Goal: Information Seeking & Learning: Learn about a topic

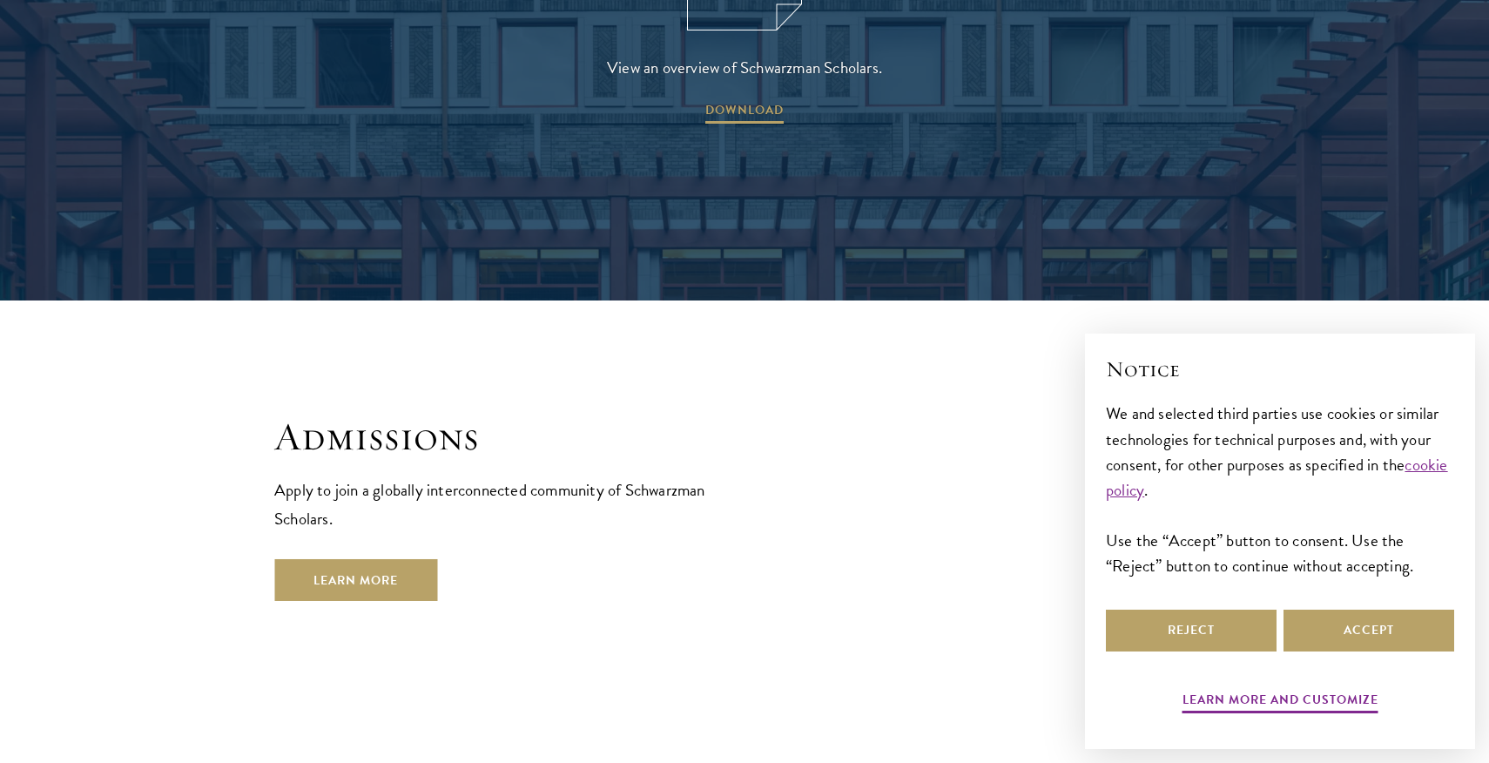
scroll to position [2845, 0]
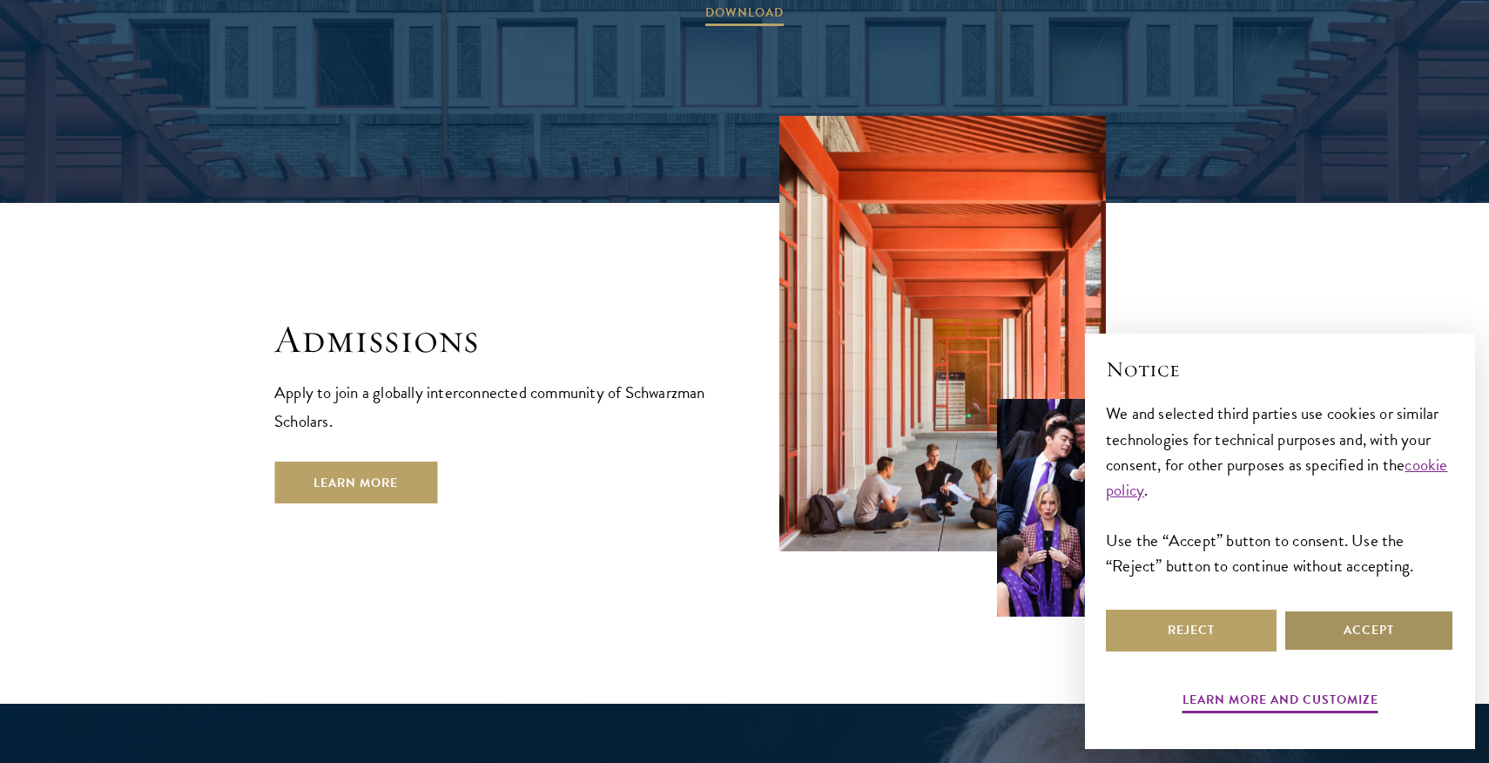
click at [1332, 620] on button "Accept" at bounding box center [1369, 631] width 171 height 42
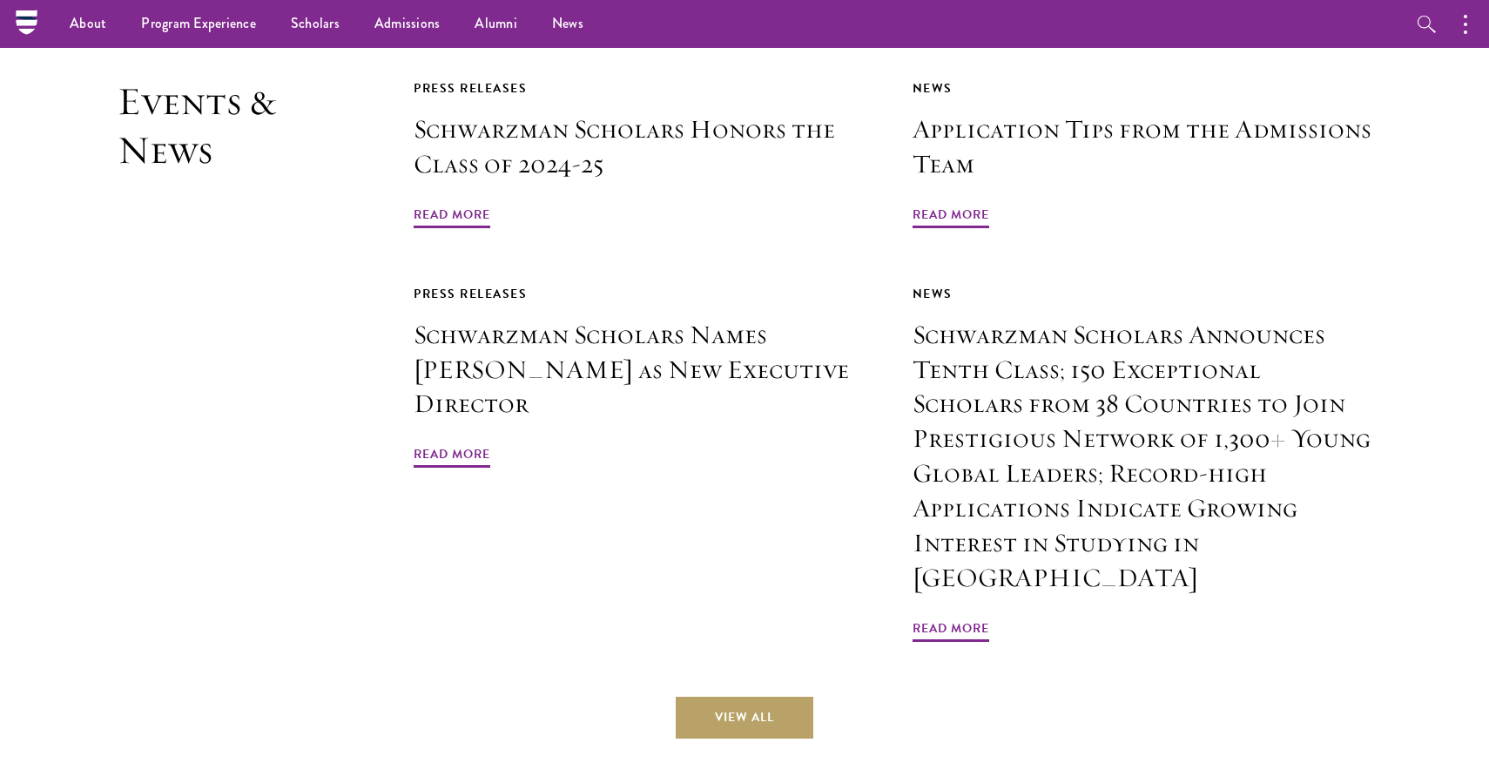
scroll to position [4148, 0]
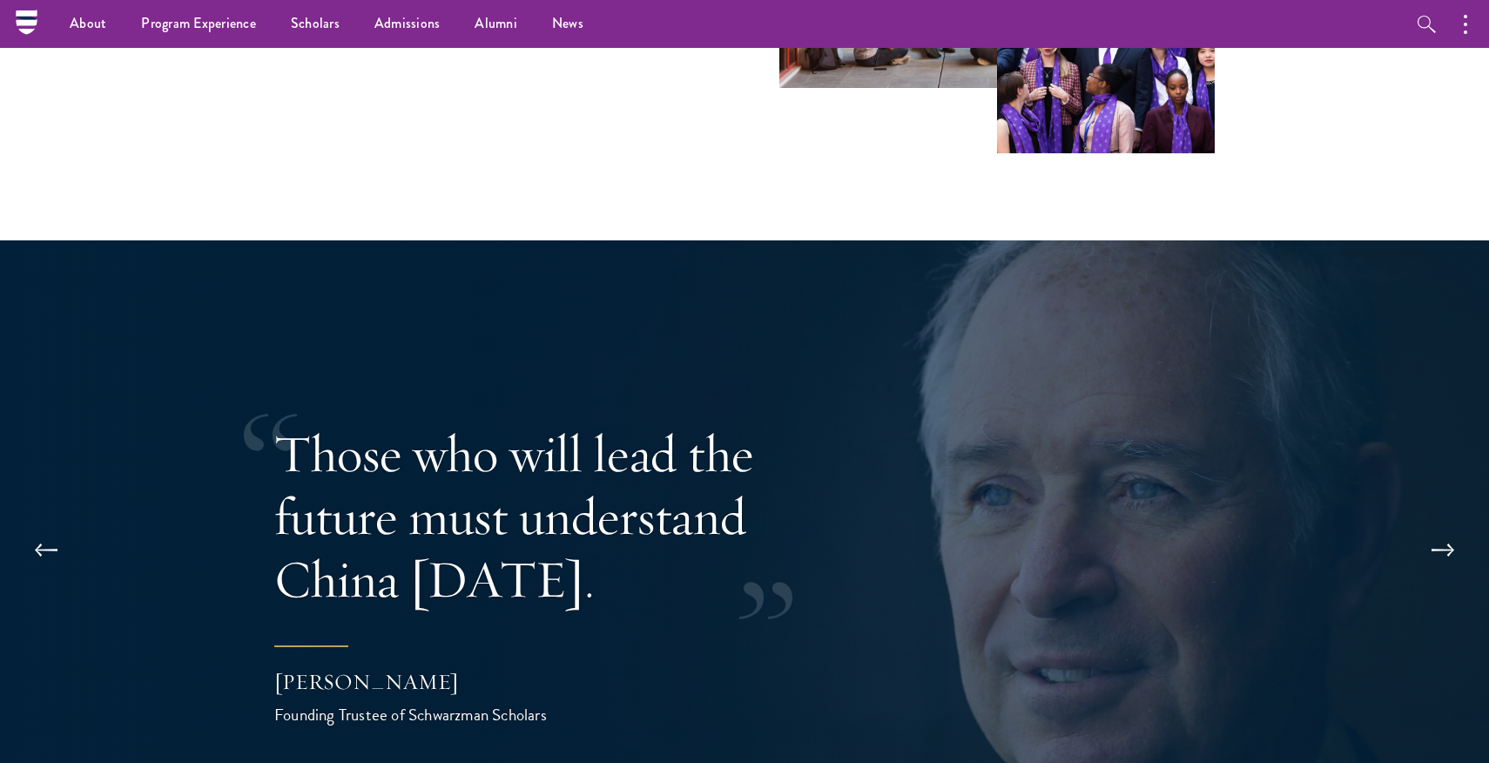
drag, startPoint x: 1200, startPoint y: 618, endPoint x: 1064, endPoint y: 476, distance: 197.1
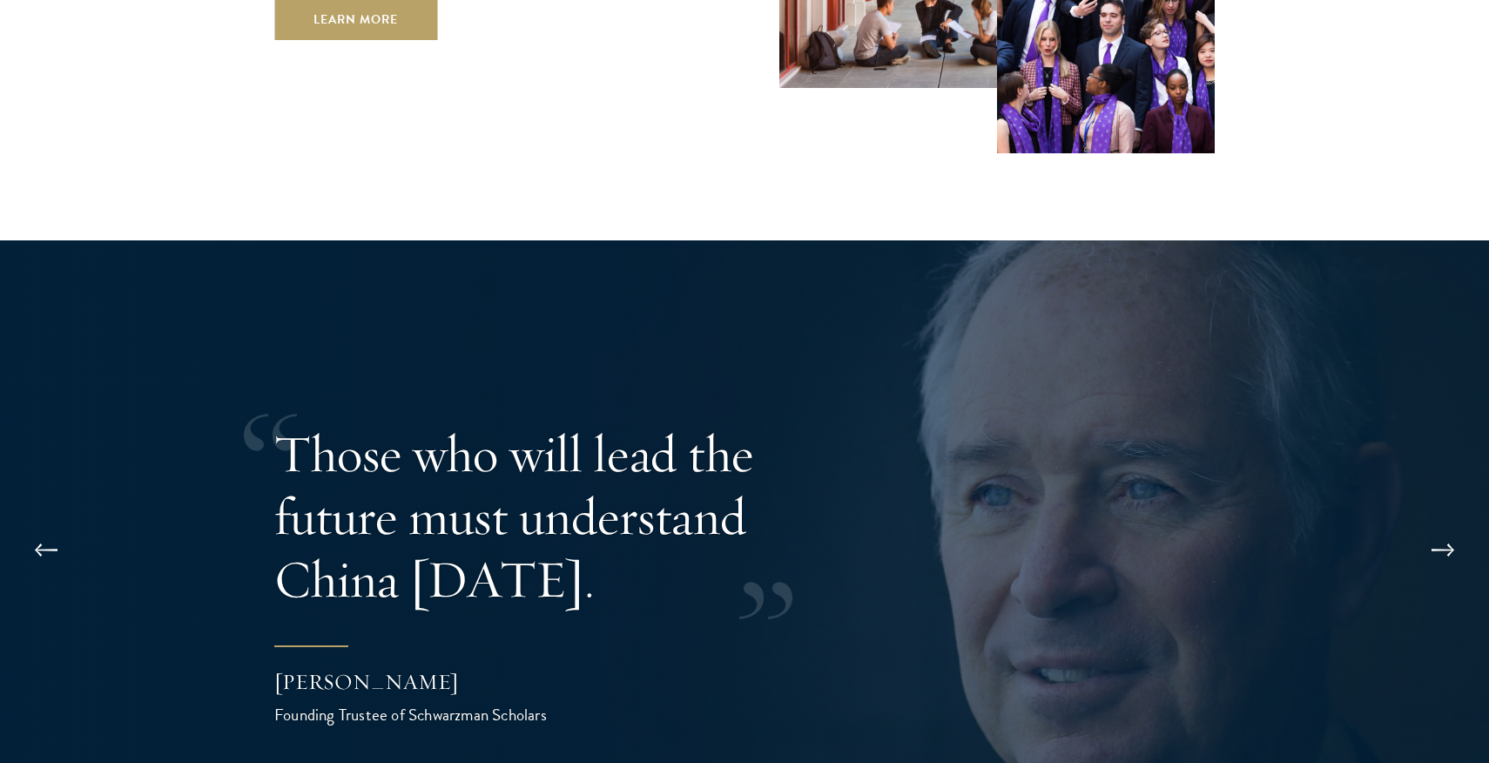
scroll to position [4109, 0]
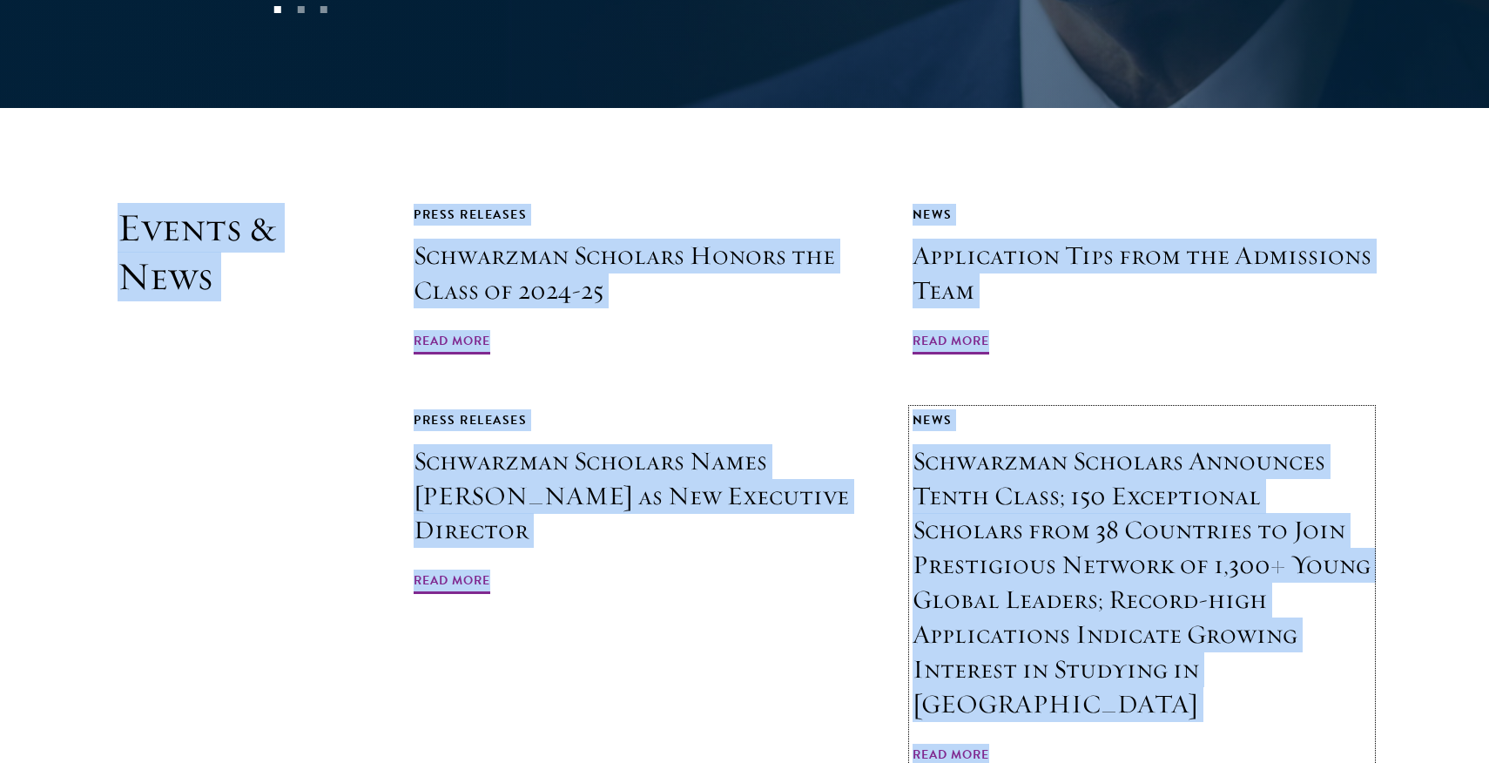
drag, startPoint x: 1110, startPoint y: 337, endPoint x: 1141, endPoint y: 260, distance: 82.8
click at [1141, 260] on div "Press Releases Schwarzman Scholars Honors the Class of 2024-25 Read More News A…" at bounding box center [893, 487] width 958 height 567
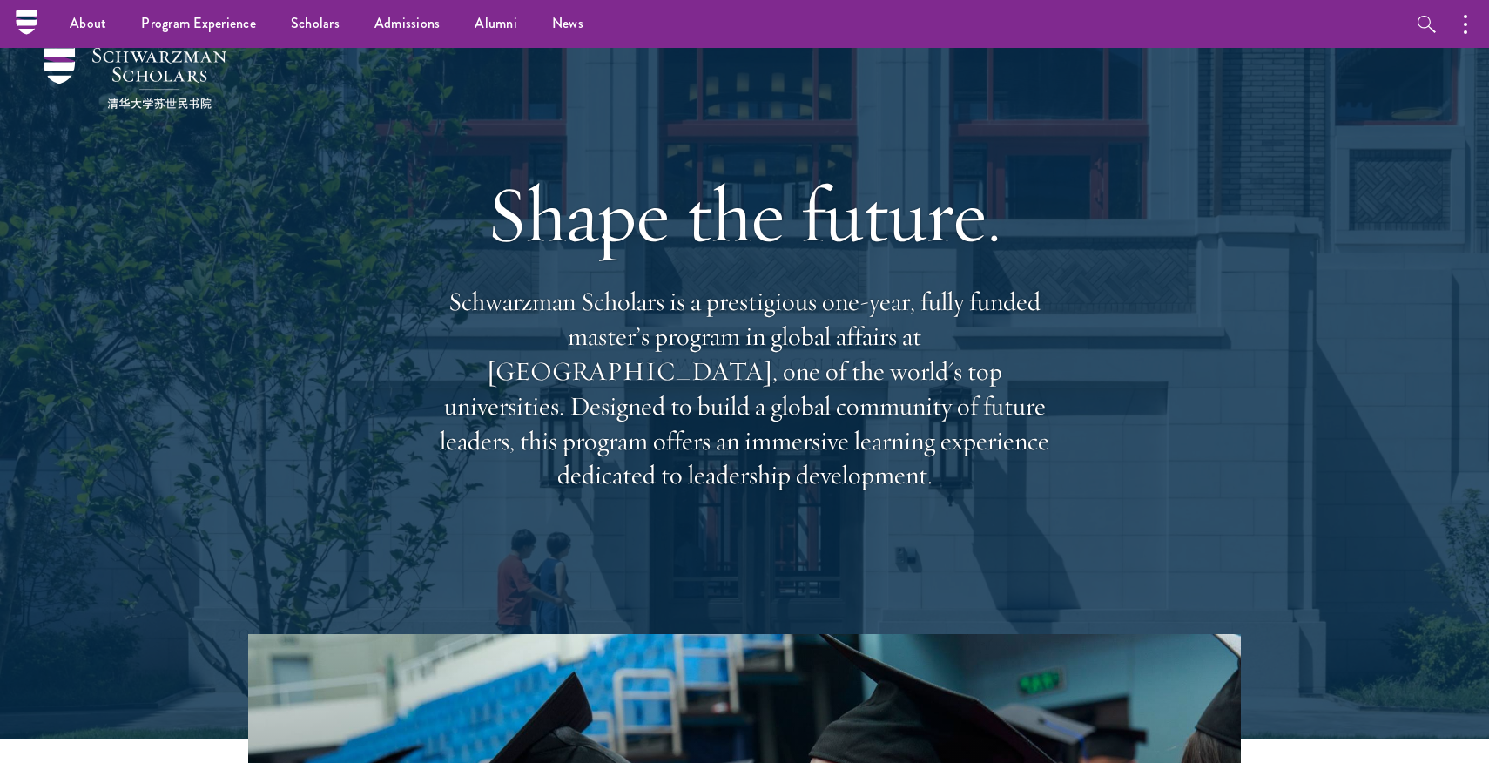
scroll to position [37, 0]
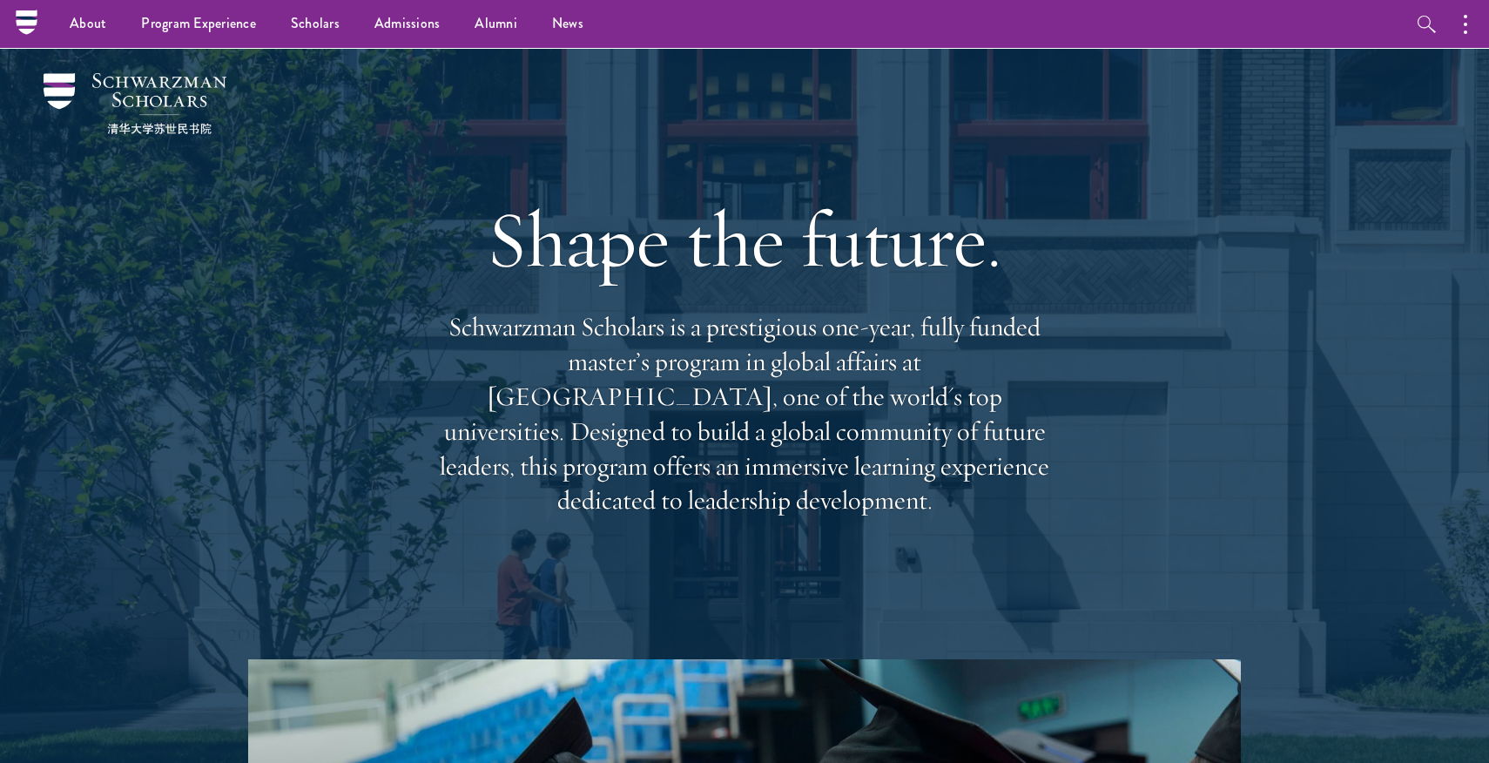
click at [834, 371] on p "Schwarzman Scholars is a prestigious one-year, fully funded master’s program in…" at bounding box center [744, 414] width 627 height 208
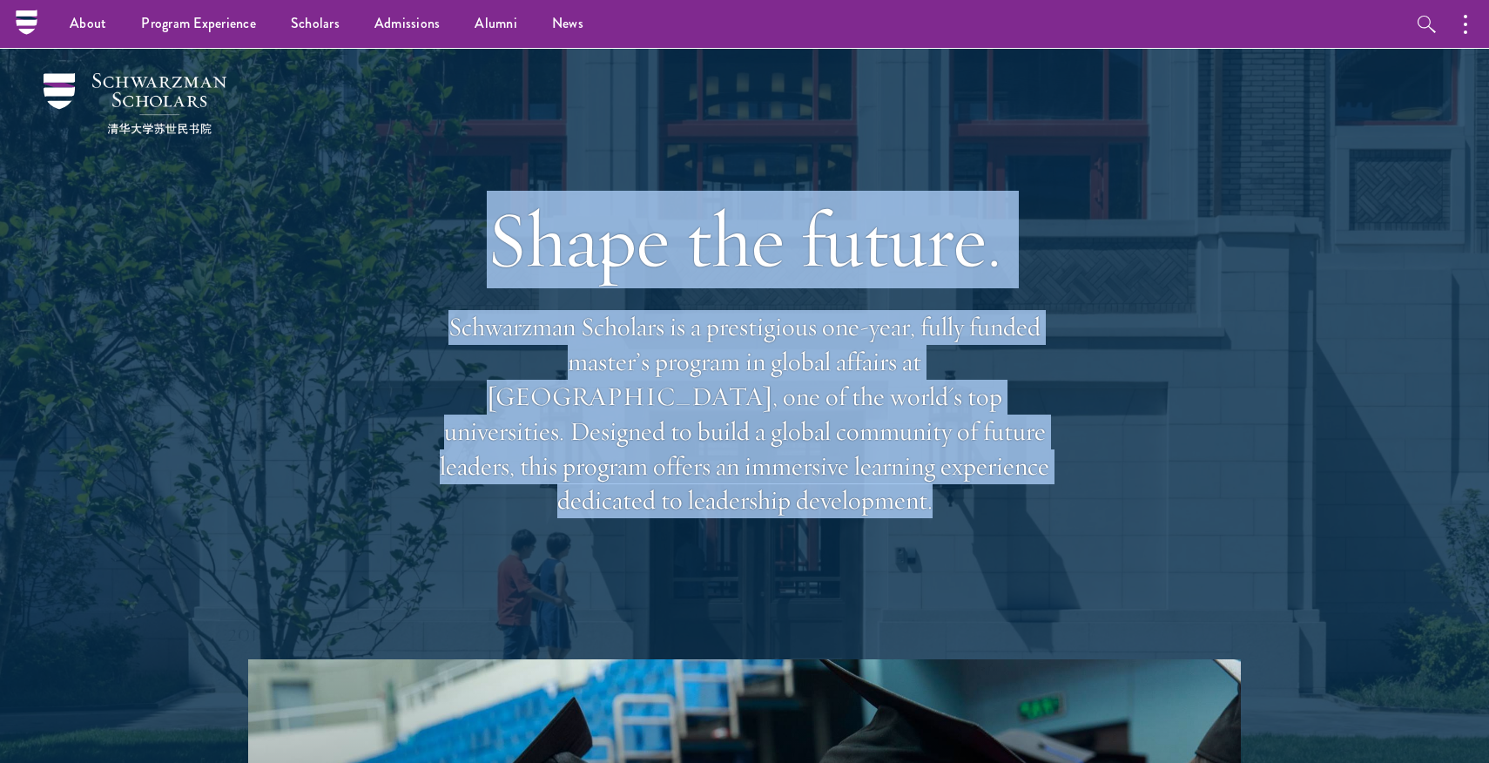
drag, startPoint x: 834, startPoint y: 371, endPoint x: 835, endPoint y: 227, distance: 143.7
click at [834, 228] on div "Shape the future. Schwarzman Scholars is a prestigious one-year, fully funded m…" at bounding box center [744, 355] width 627 height 502
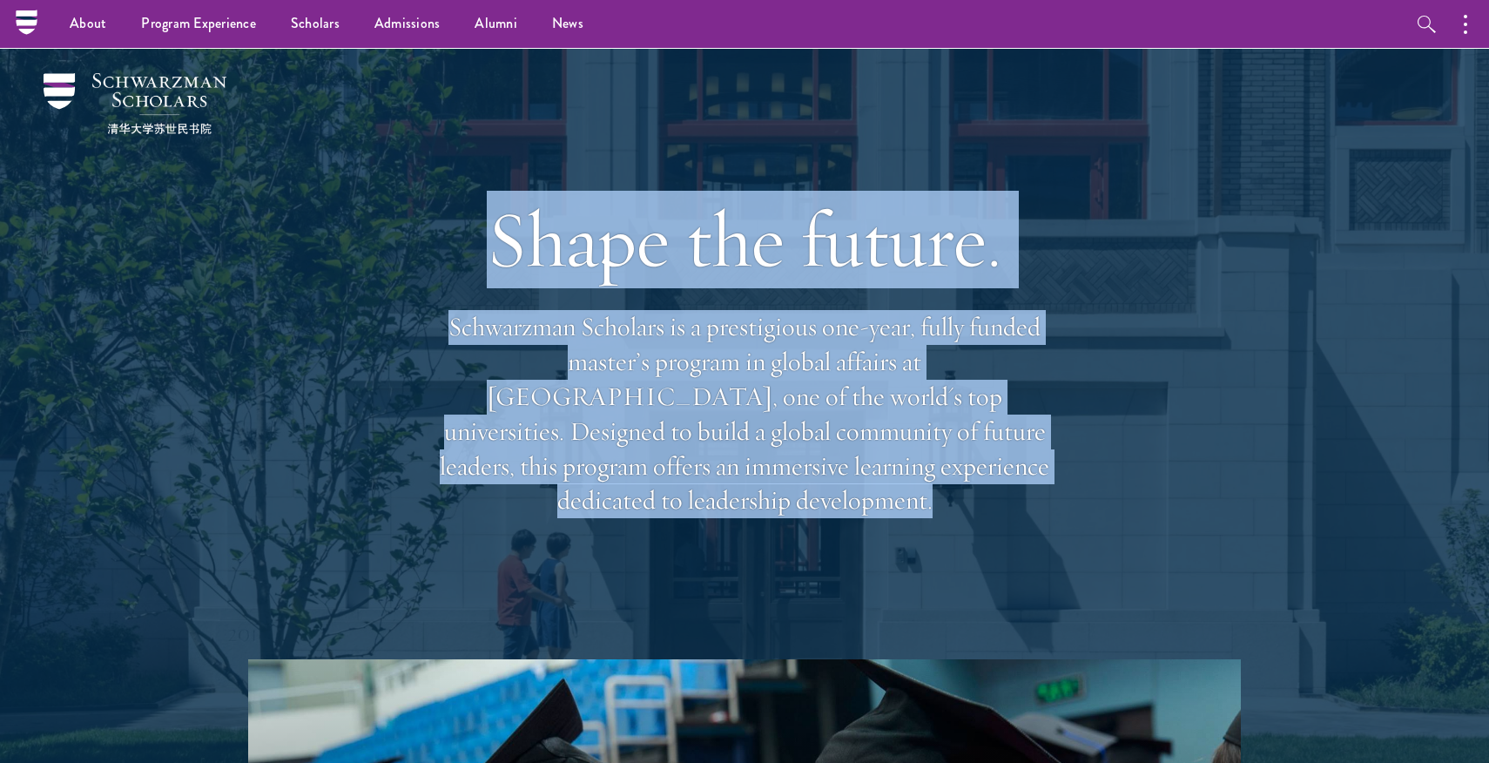
drag, startPoint x: 835, startPoint y: 227, endPoint x: 806, endPoint y: 631, distance: 404.4
click at [835, 225] on h1 "Shape the future." at bounding box center [744, 240] width 627 height 98
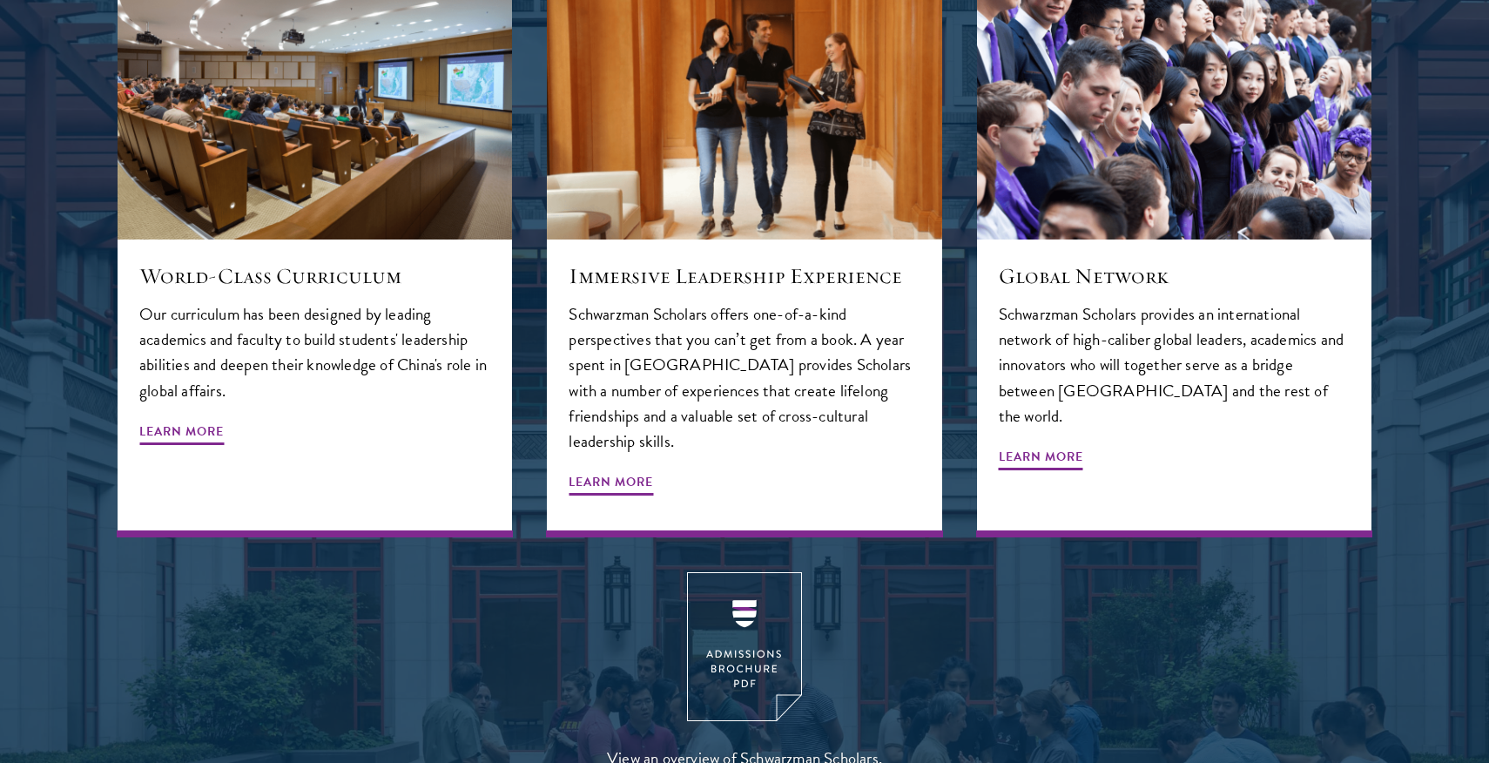
scroll to position [2059, 0]
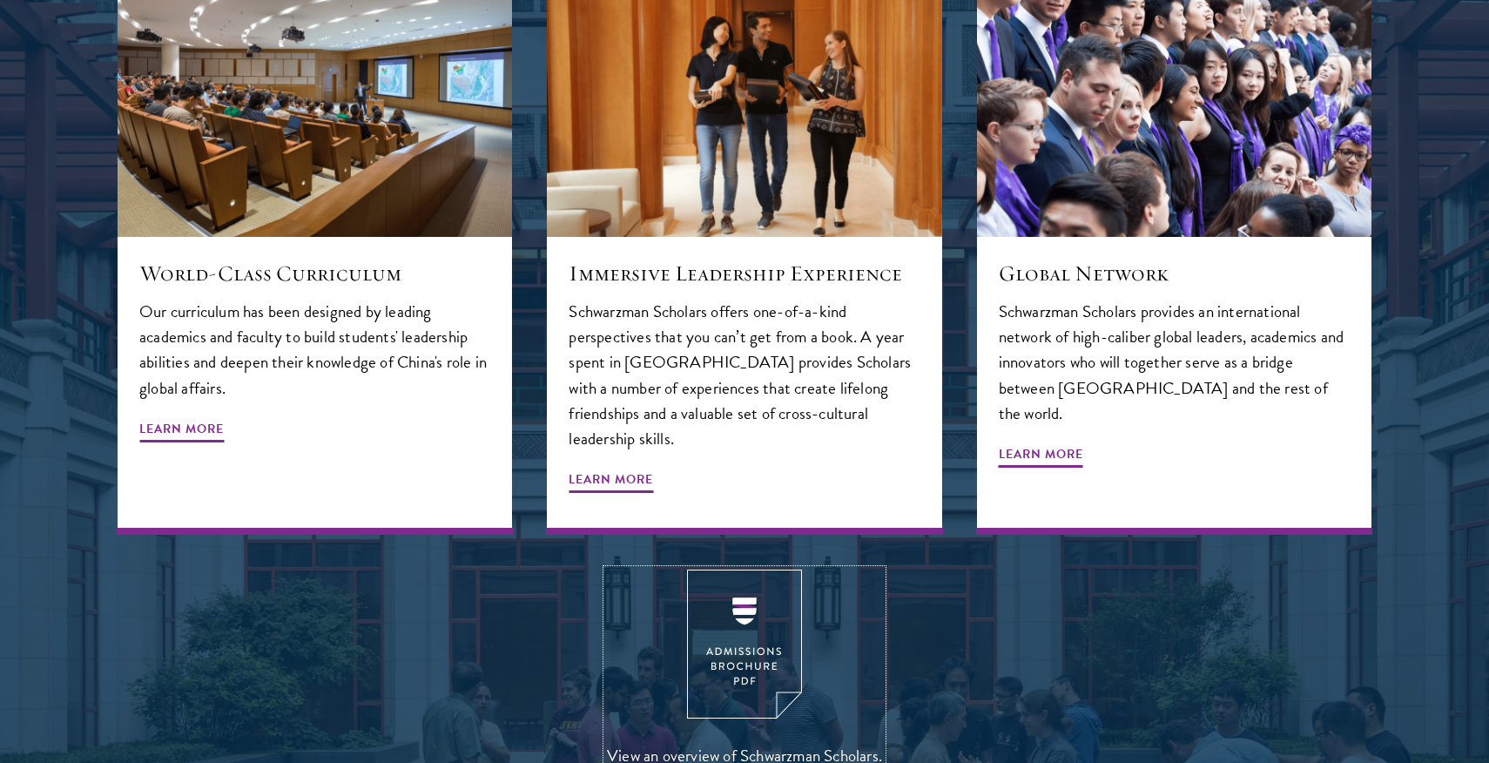
click at [735, 570] on img at bounding box center [744, 644] width 115 height 149
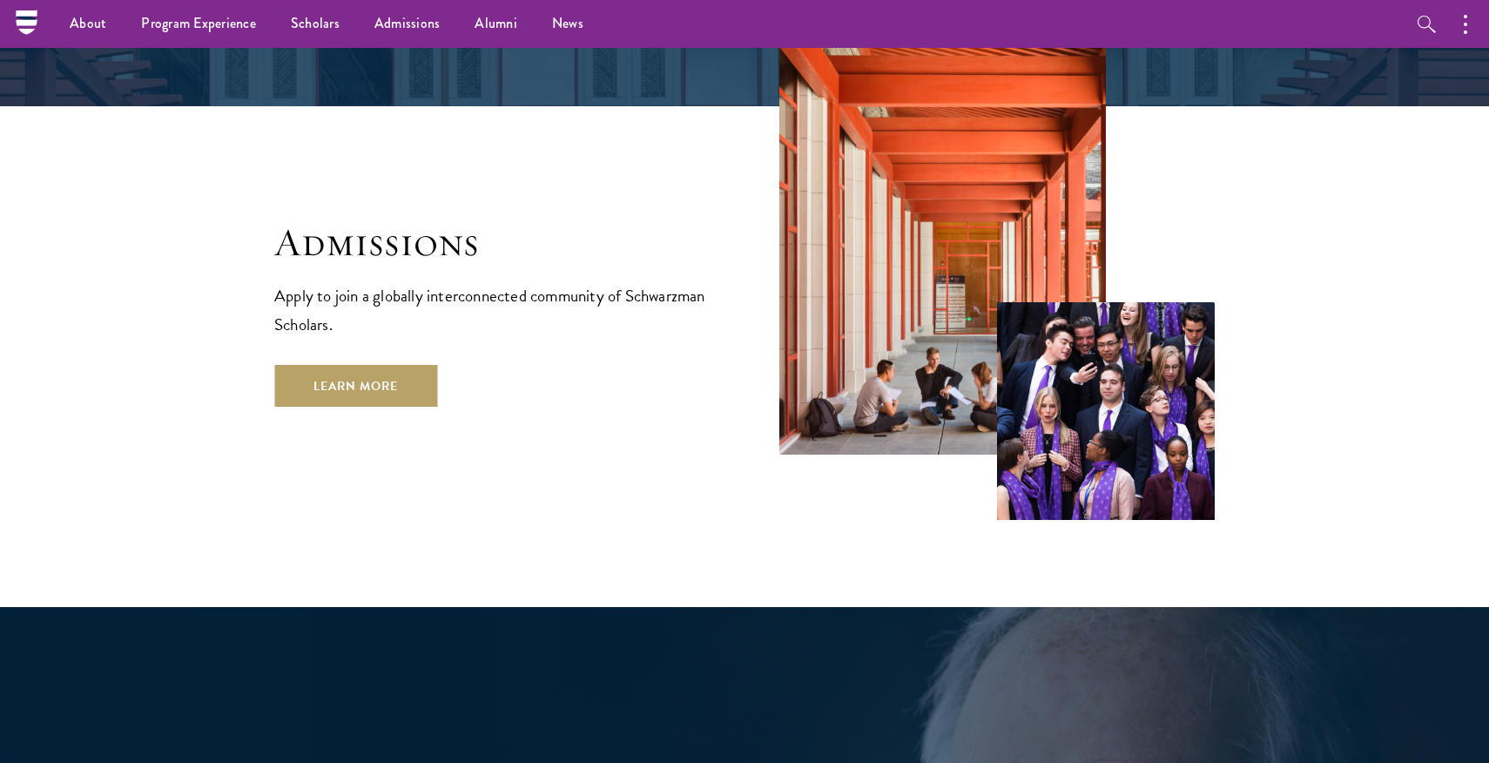
scroll to position [2907, 0]
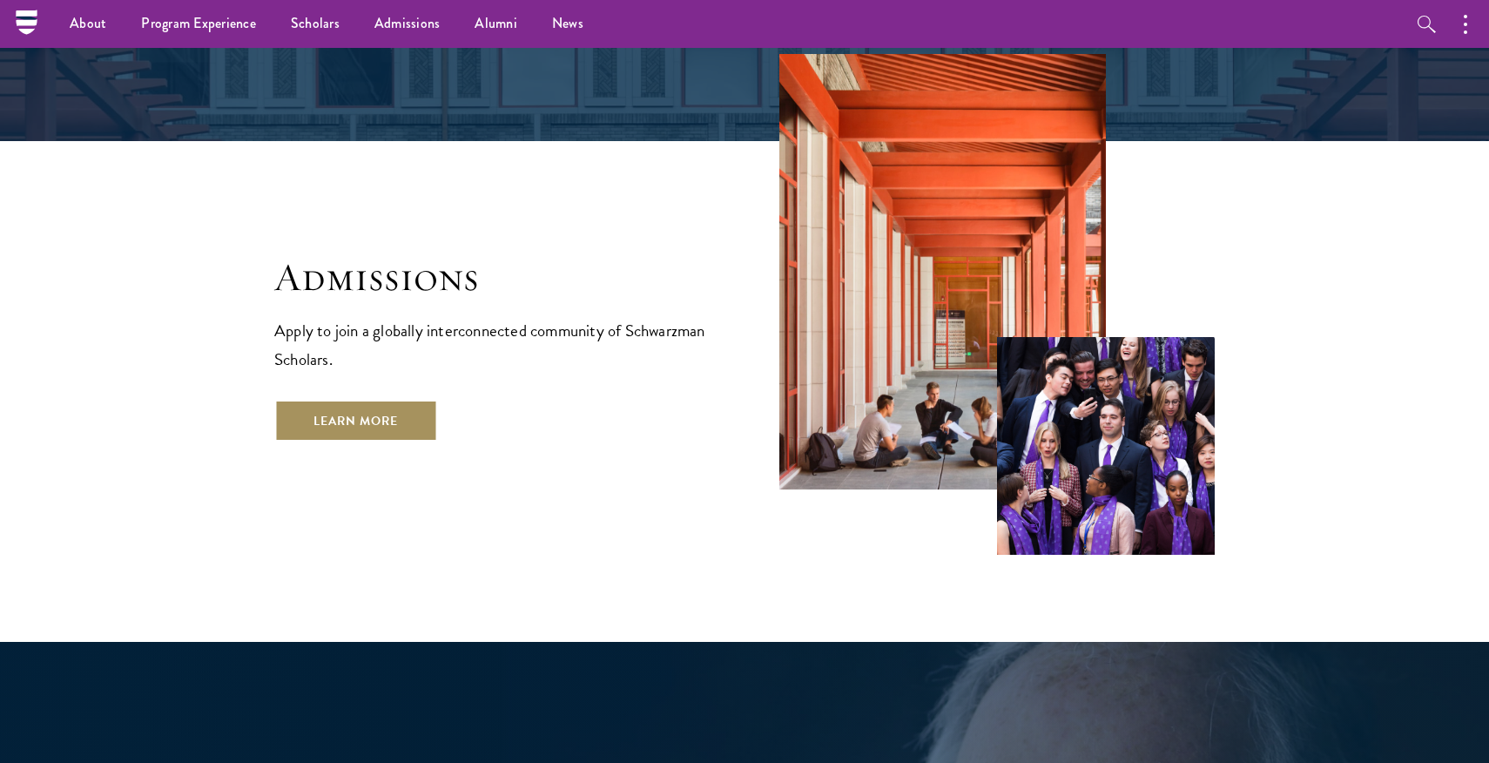
click at [348, 400] on link "Learn More" at bounding box center [355, 421] width 163 height 42
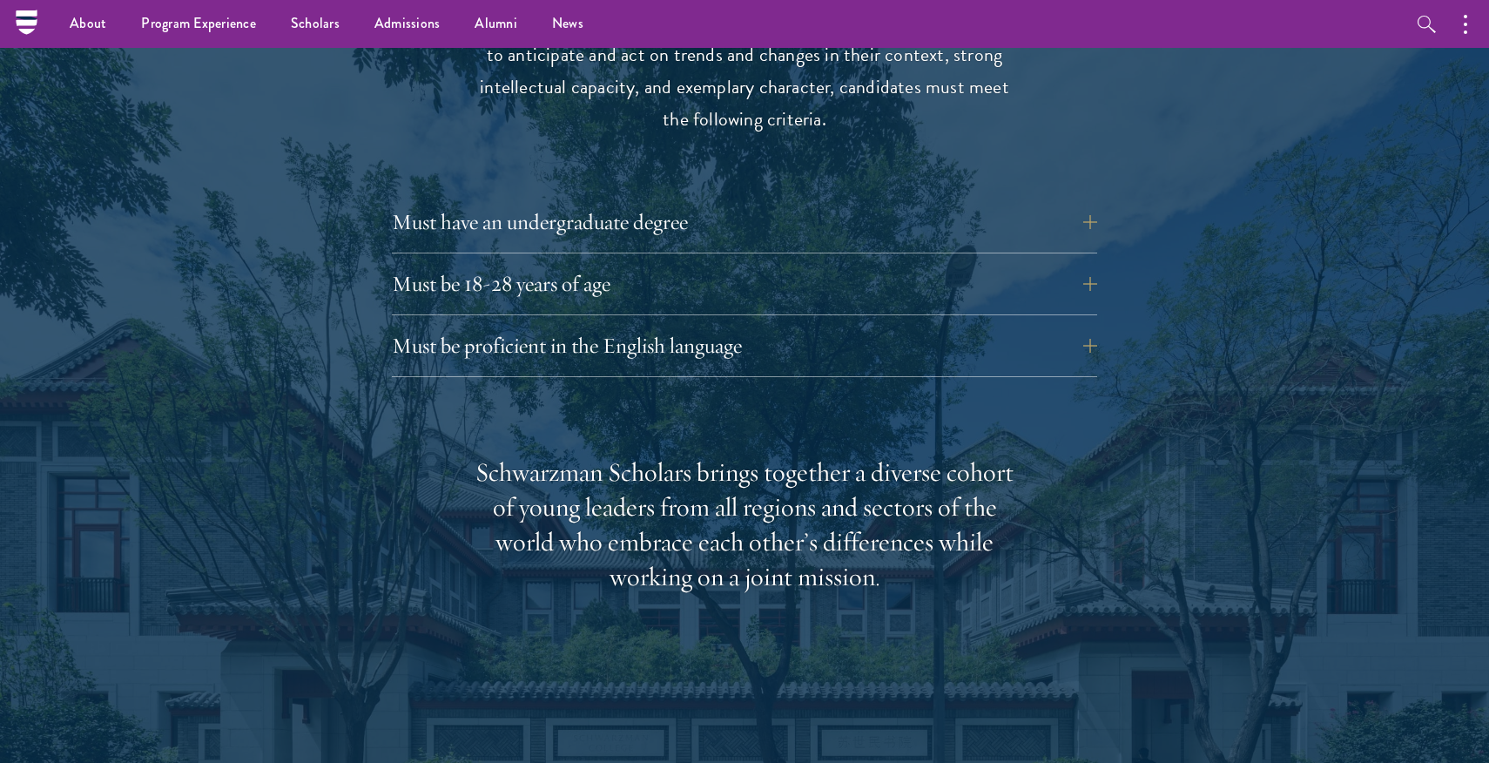
scroll to position [2416, 0]
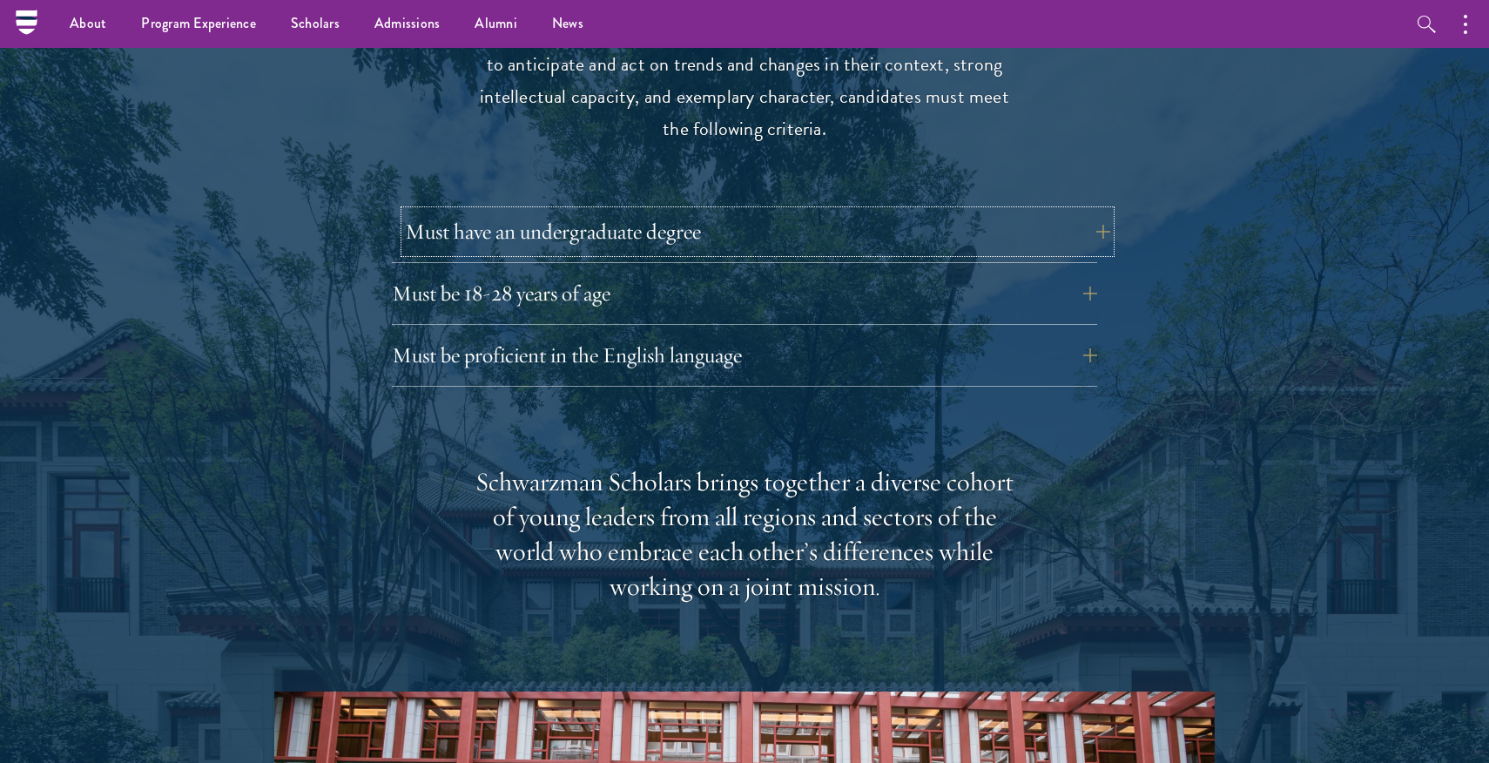
click at [620, 211] on button "Must have an undergraduate degree" at bounding box center [758, 232] width 706 height 42
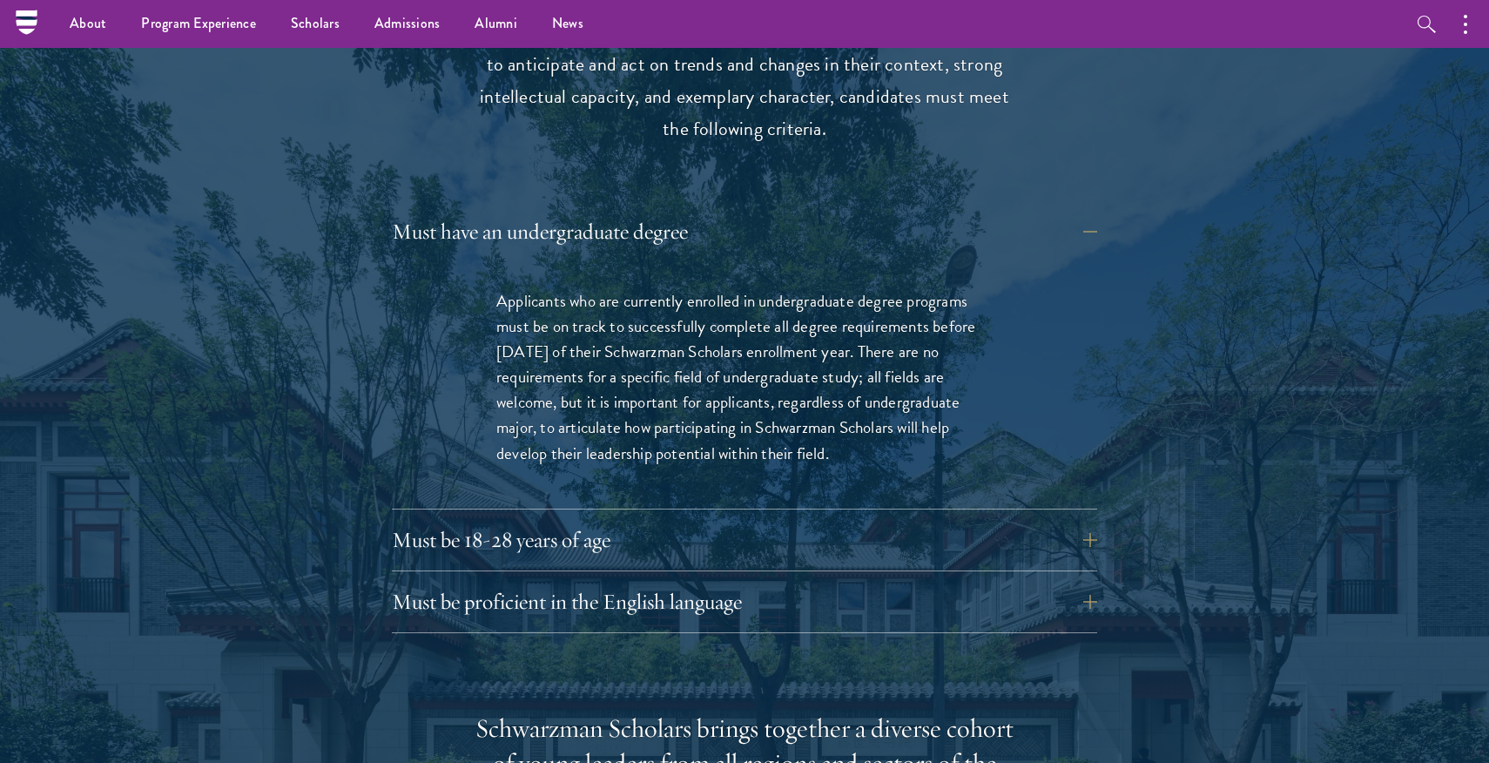
click at [613, 288] on p "Applicants who are currently enrolled in undergraduate degree programs must be …" at bounding box center [744, 376] width 496 height 177
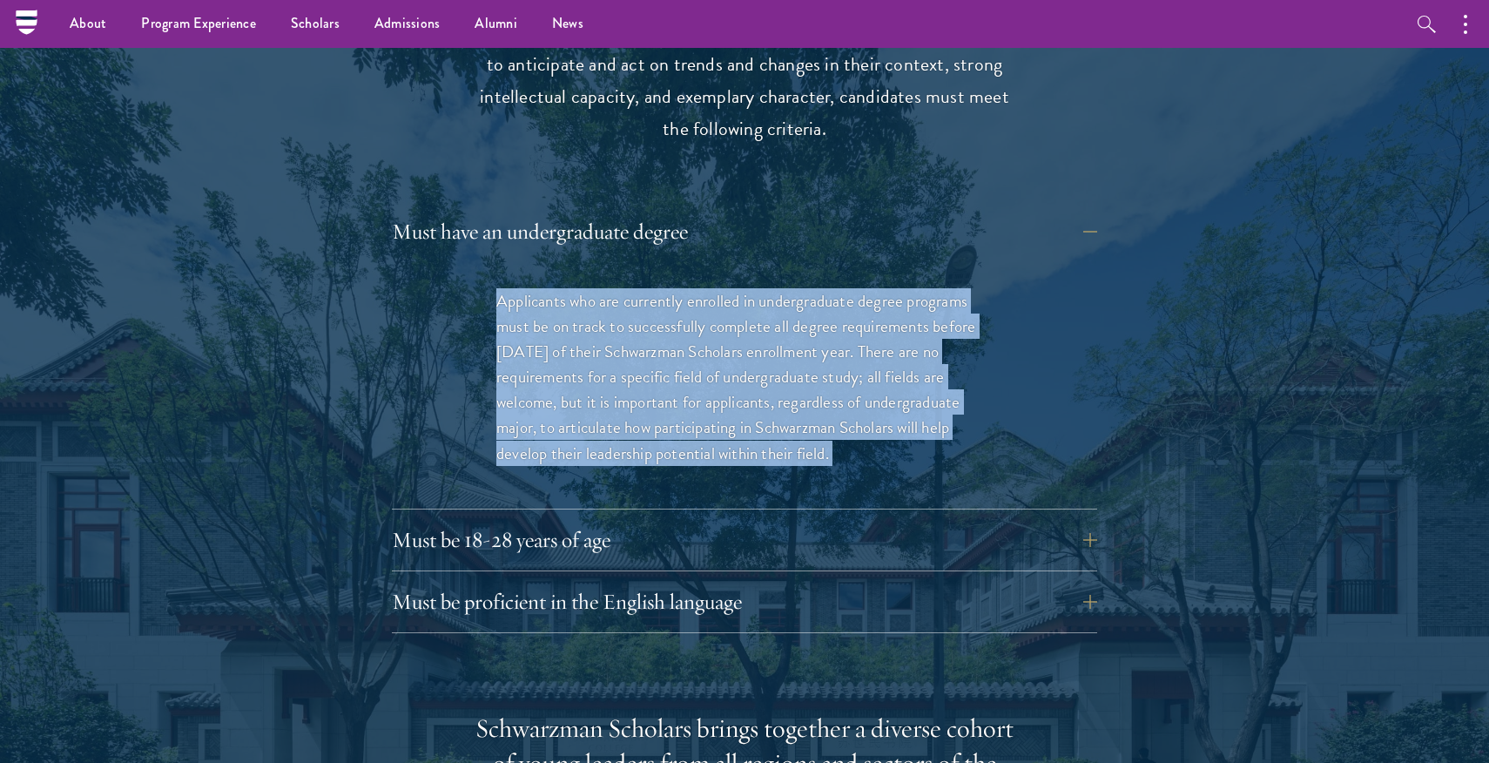
click at [613, 288] on p "Applicants who are currently enrolled in undergraduate degree programs must be …" at bounding box center [744, 376] width 496 height 177
drag, startPoint x: 613, startPoint y: 242, endPoint x: 629, endPoint y: 287, distance: 47.1
click at [629, 288] on p "Applicants who are currently enrolled in undergraduate degree programs must be …" at bounding box center [744, 376] width 496 height 177
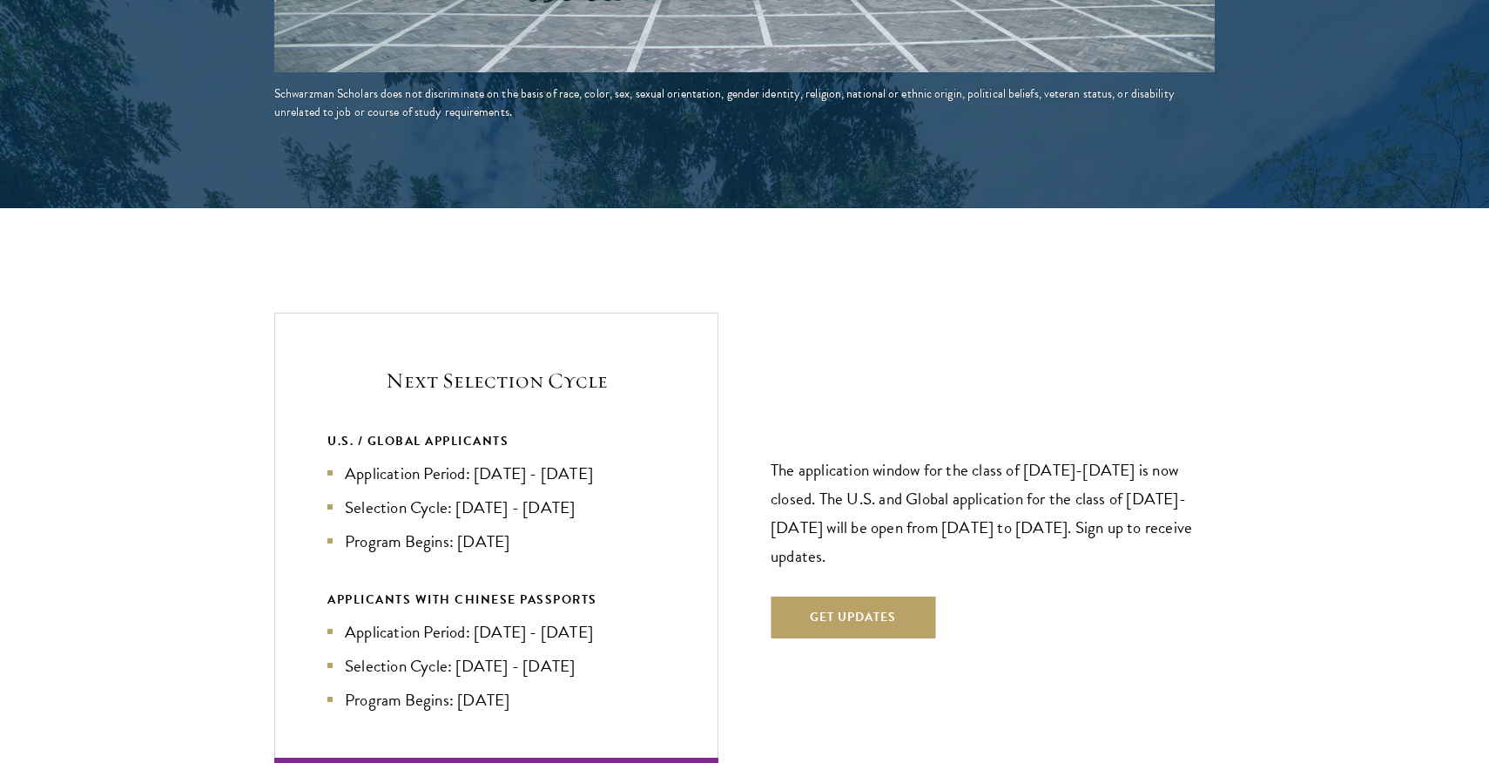
scroll to position [3754, 0]
